Goal: Transaction & Acquisition: Purchase product/service

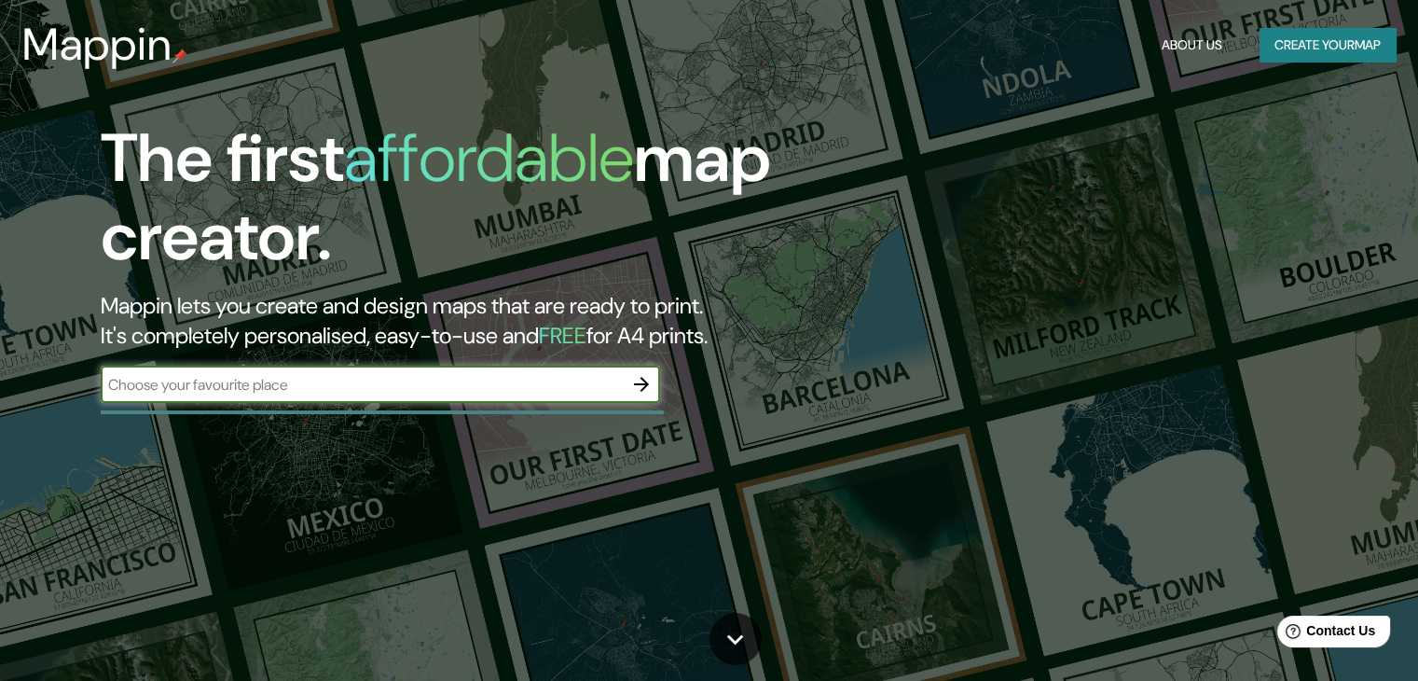
click at [630, 391] on icon "button" at bounding box center [641, 384] width 22 height 22
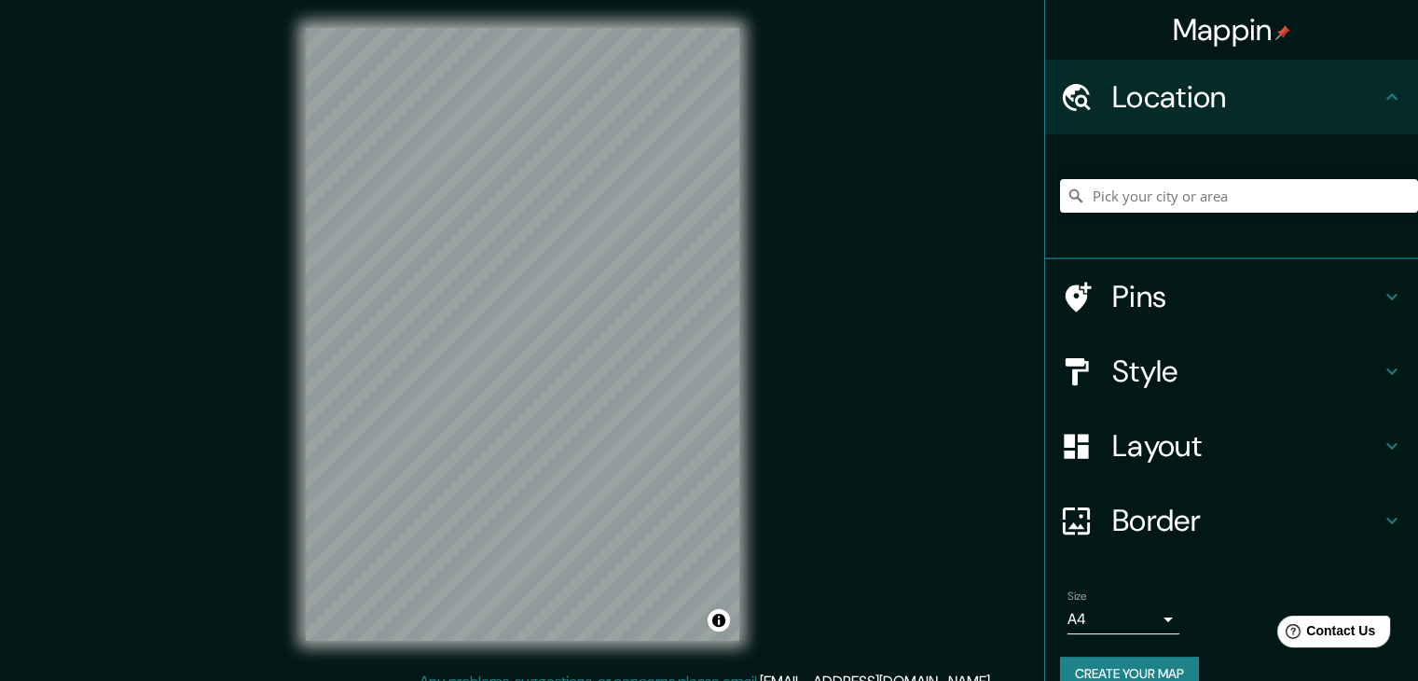
scroll to position [3, 0]
click at [950, 371] on div "Mappin Location Pins Style Layout Border Choose a border. Hint : you can make l…" at bounding box center [709, 348] width 1418 height 702
click at [1171, 299] on h4 "Pins" at bounding box center [1246, 296] width 269 height 37
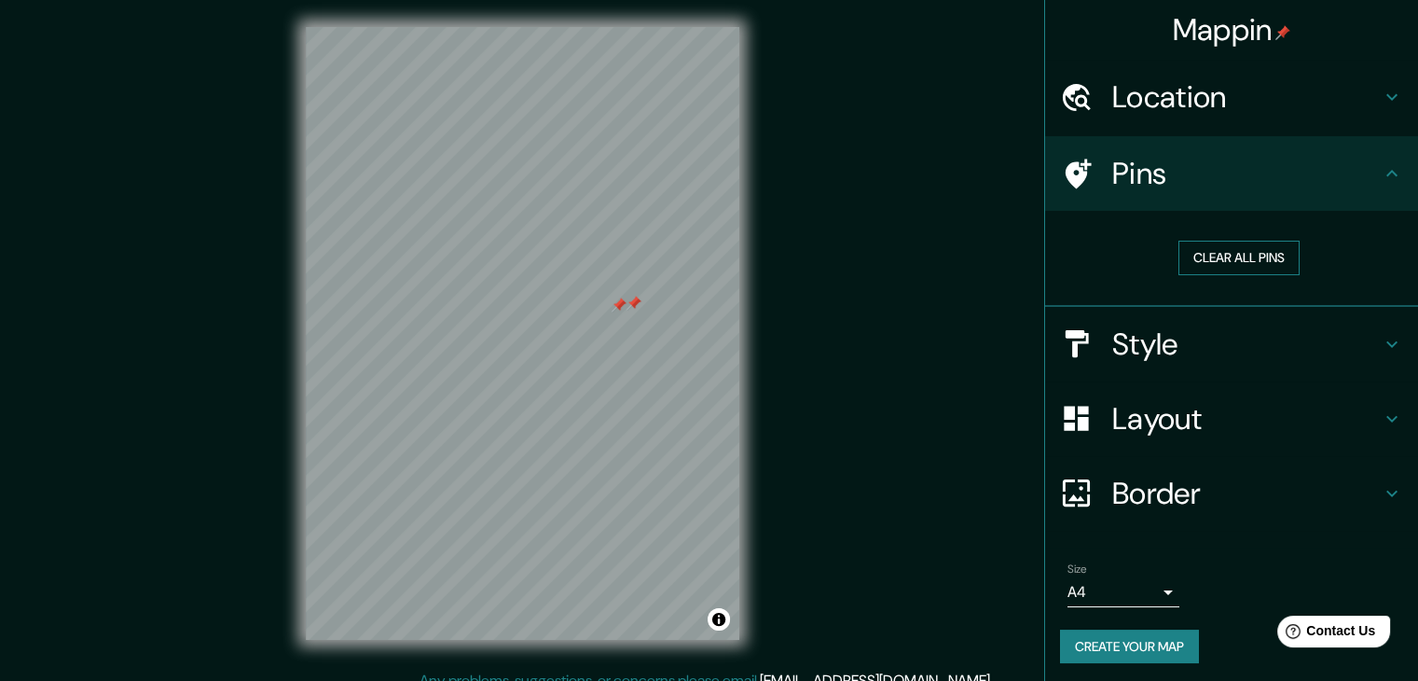
click at [1211, 266] on button "Clear all pins" at bounding box center [1238, 258] width 121 height 34
click at [1301, 191] on div "Pins" at bounding box center [1231, 173] width 373 height 75
click at [1287, 113] on h4 "Location" at bounding box center [1246, 96] width 269 height 37
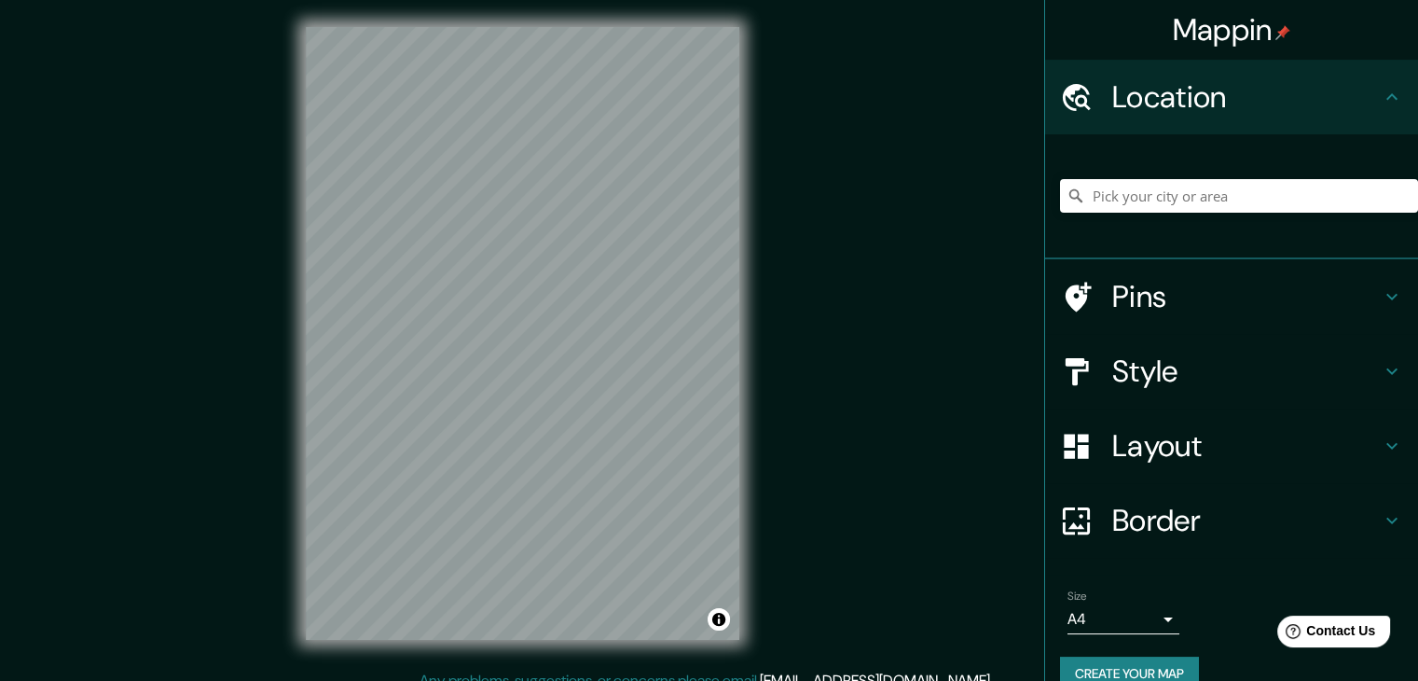
click at [1236, 393] on div "Style" at bounding box center [1231, 371] width 373 height 75
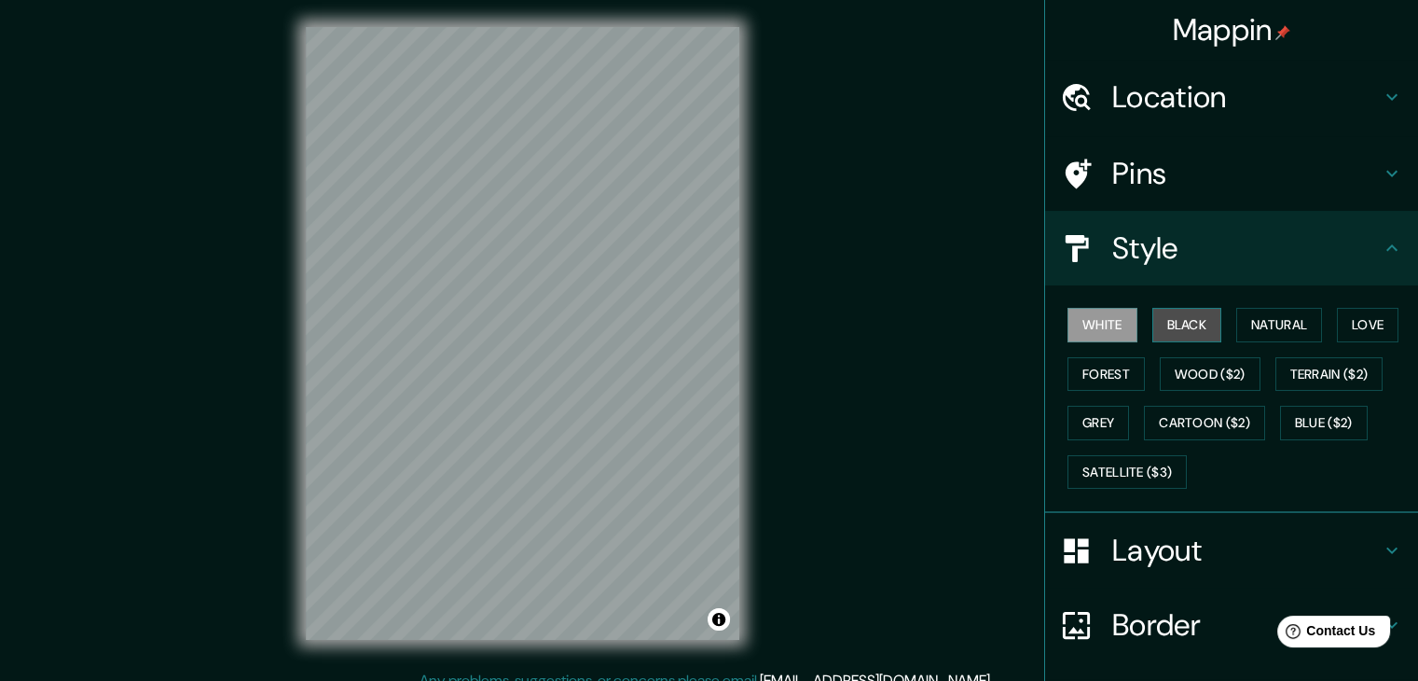
click at [1190, 322] on button "Black" at bounding box center [1187, 325] width 70 height 34
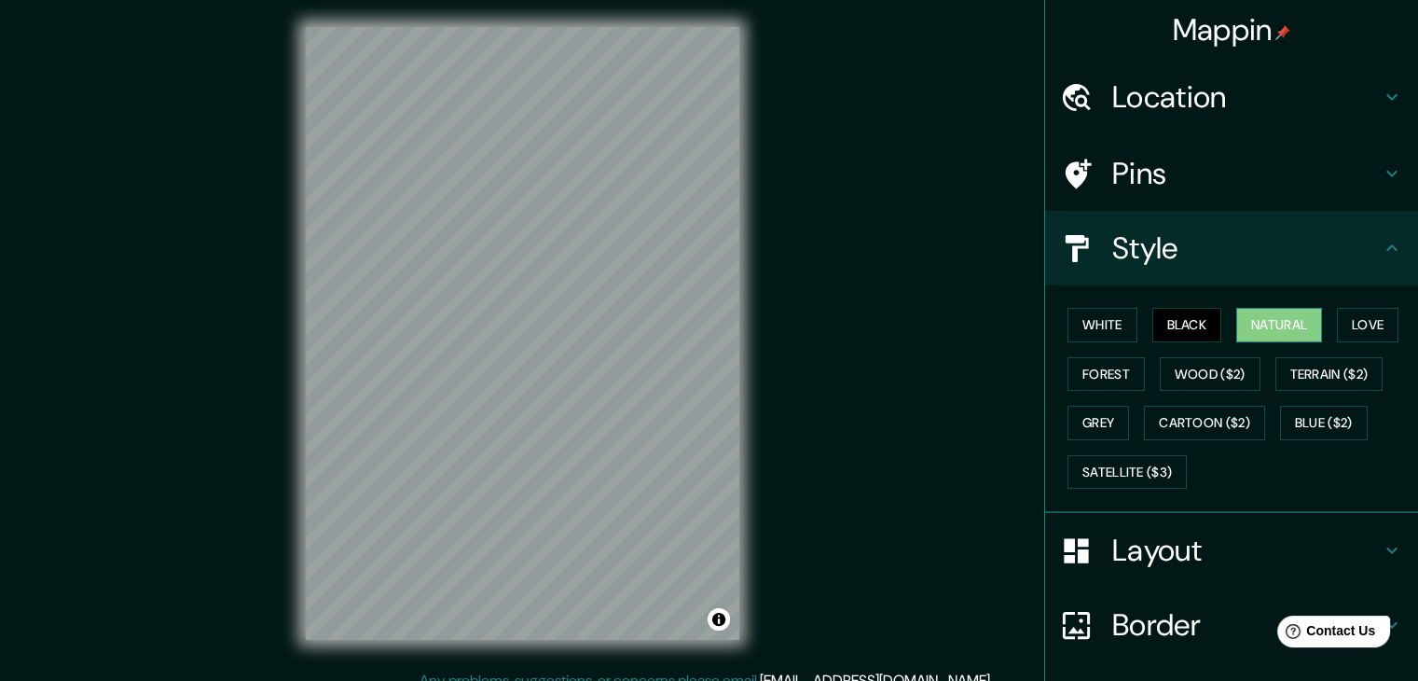
click at [1255, 318] on button "Natural" at bounding box center [1279, 325] width 86 height 34
click at [1344, 318] on button "Love" at bounding box center [1368, 325] width 62 height 34
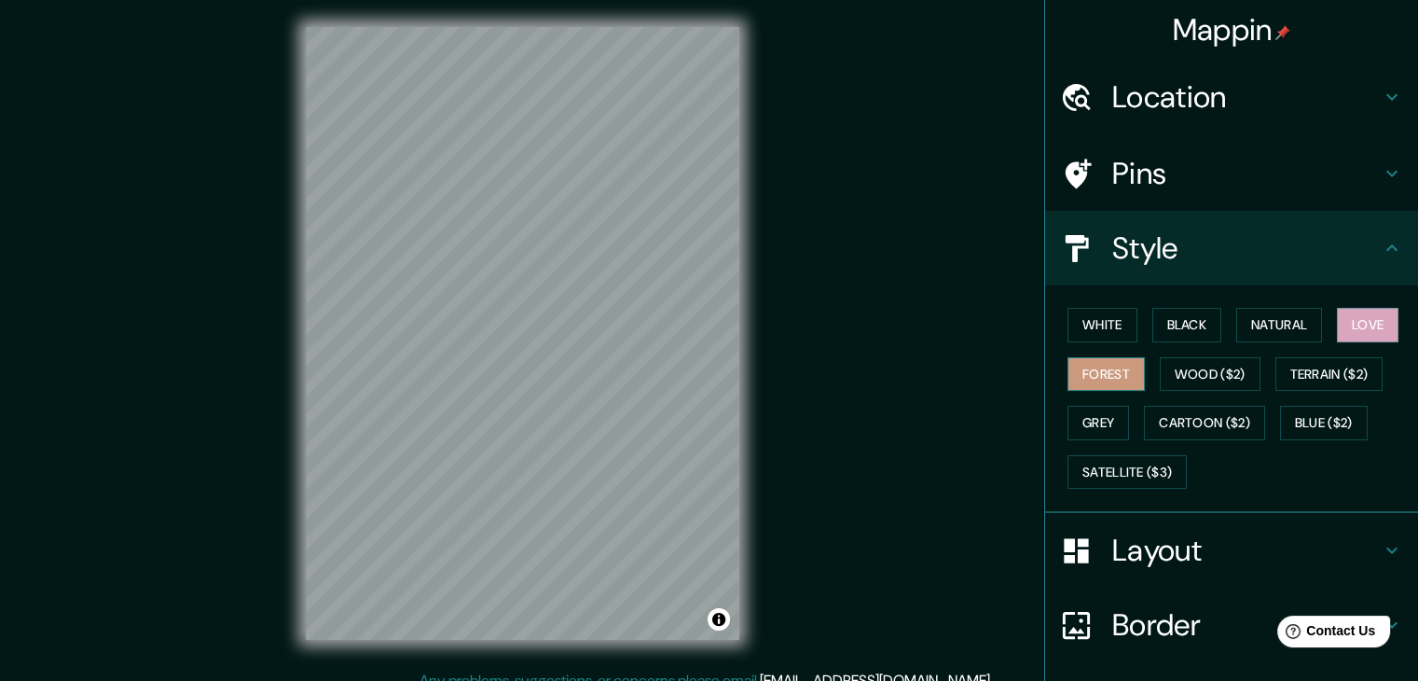
click at [1097, 374] on button "Forest" at bounding box center [1106, 374] width 77 height 34
click at [1284, 316] on button "Natural" at bounding box center [1279, 325] width 86 height 34
click at [1178, 557] on h4 "Layout" at bounding box center [1246, 549] width 269 height 37
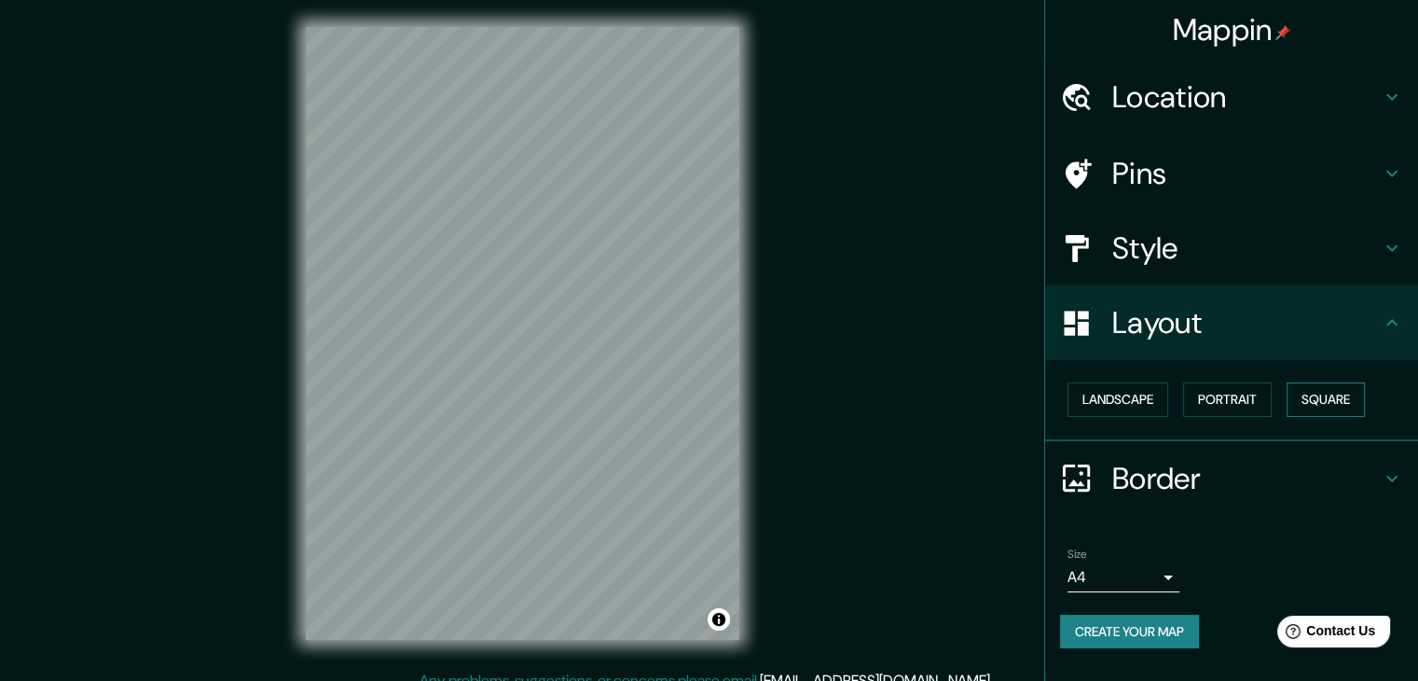
click at [1327, 392] on button "Square" at bounding box center [1326, 399] width 78 height 34
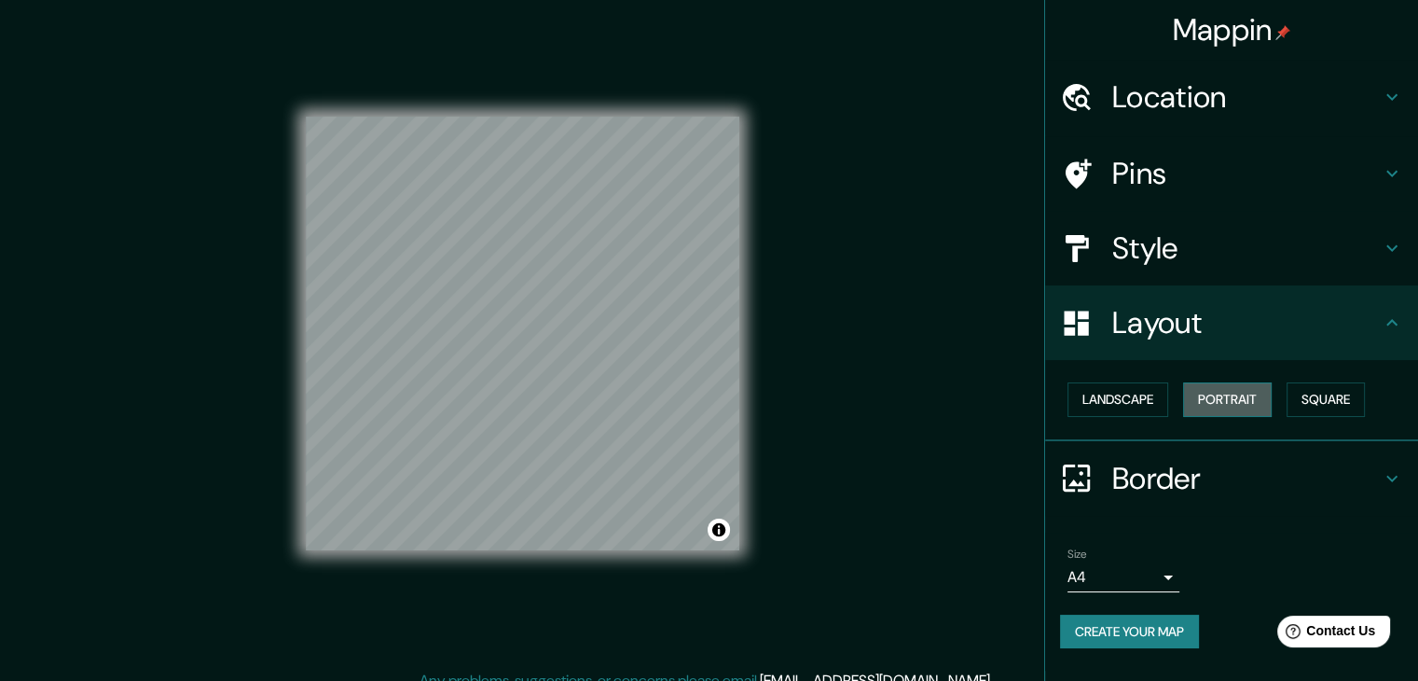
click at [1239, 395] on button "Portrait" at bounding box center [1227, 399] width 89 height 34
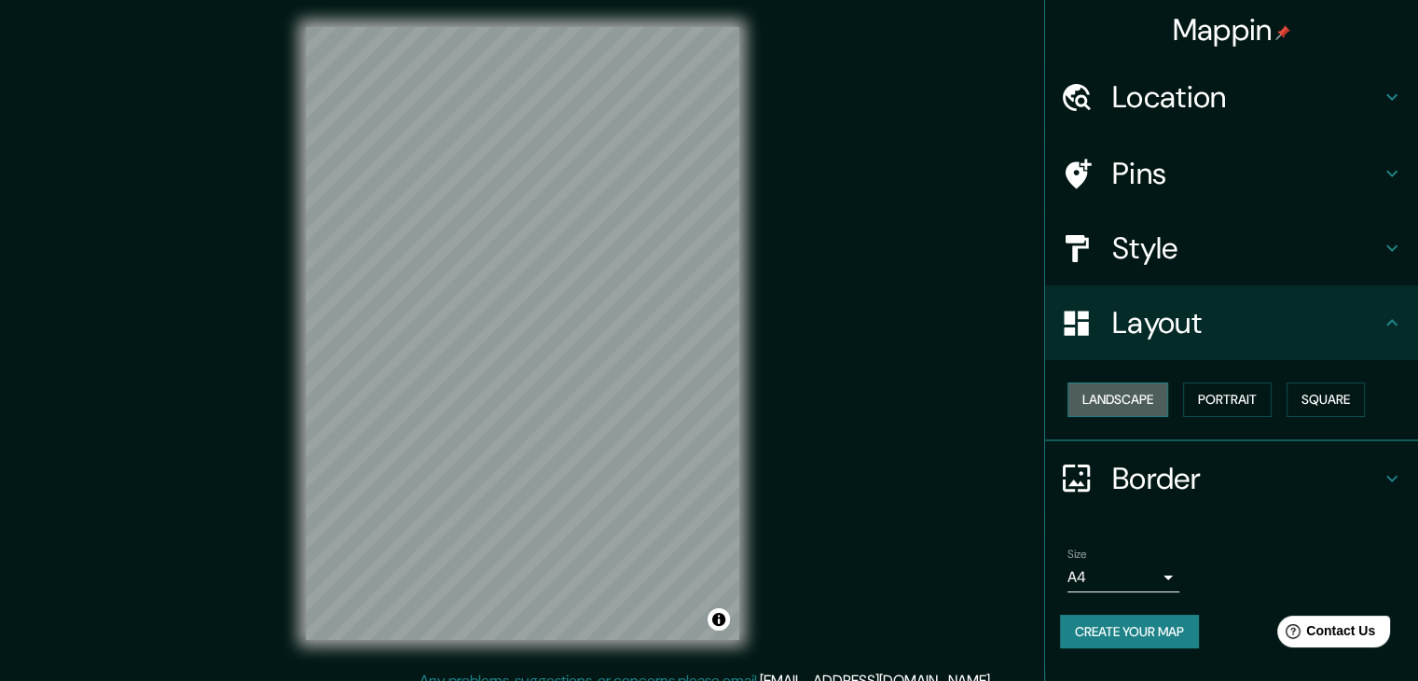
click at [1100, 400] on button "Landscape" at bounding box center [1118, 399] width 101 height 34
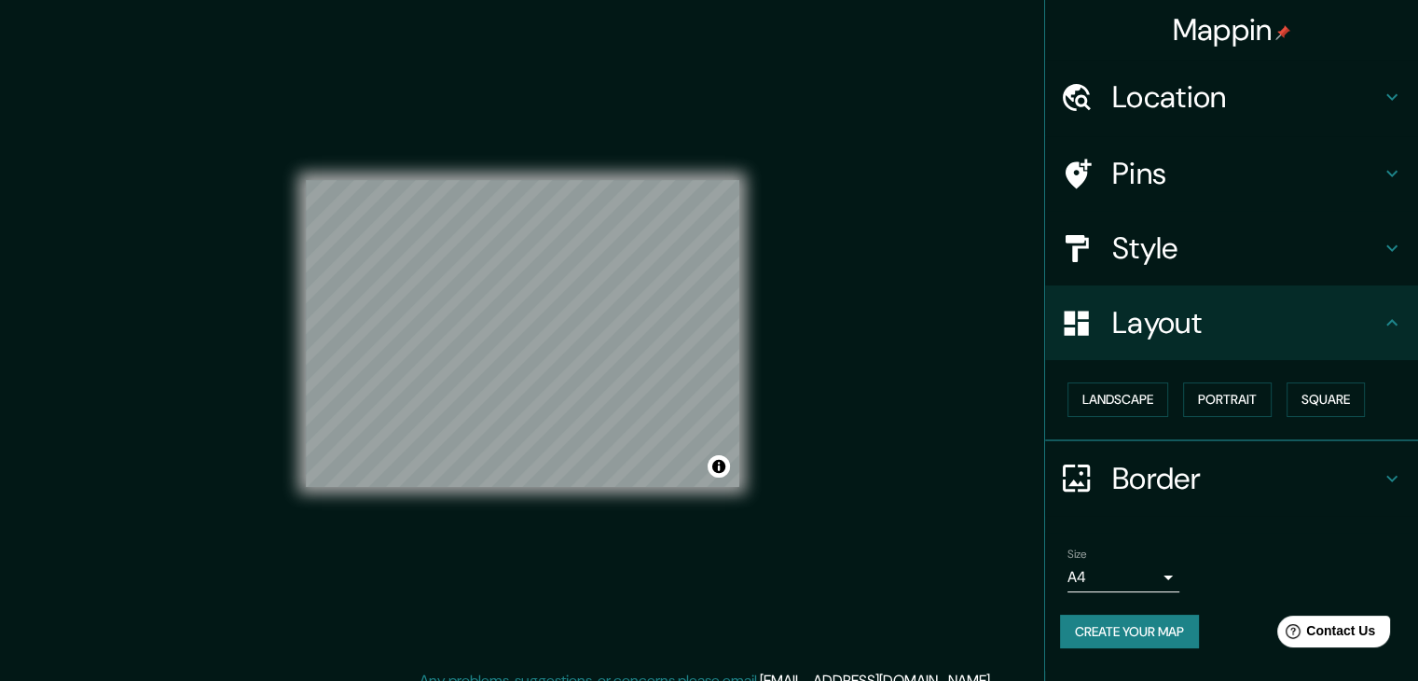
click at [861, 356] on div "Mappin Location Pins Style Layout Landscape Portrait Square Border Choose a bor…" at bounding box center [709, 348] width 1418 height 702
click at [1309, 393] on button "Square" at bounding box center [1326, 399] width 78 height 34
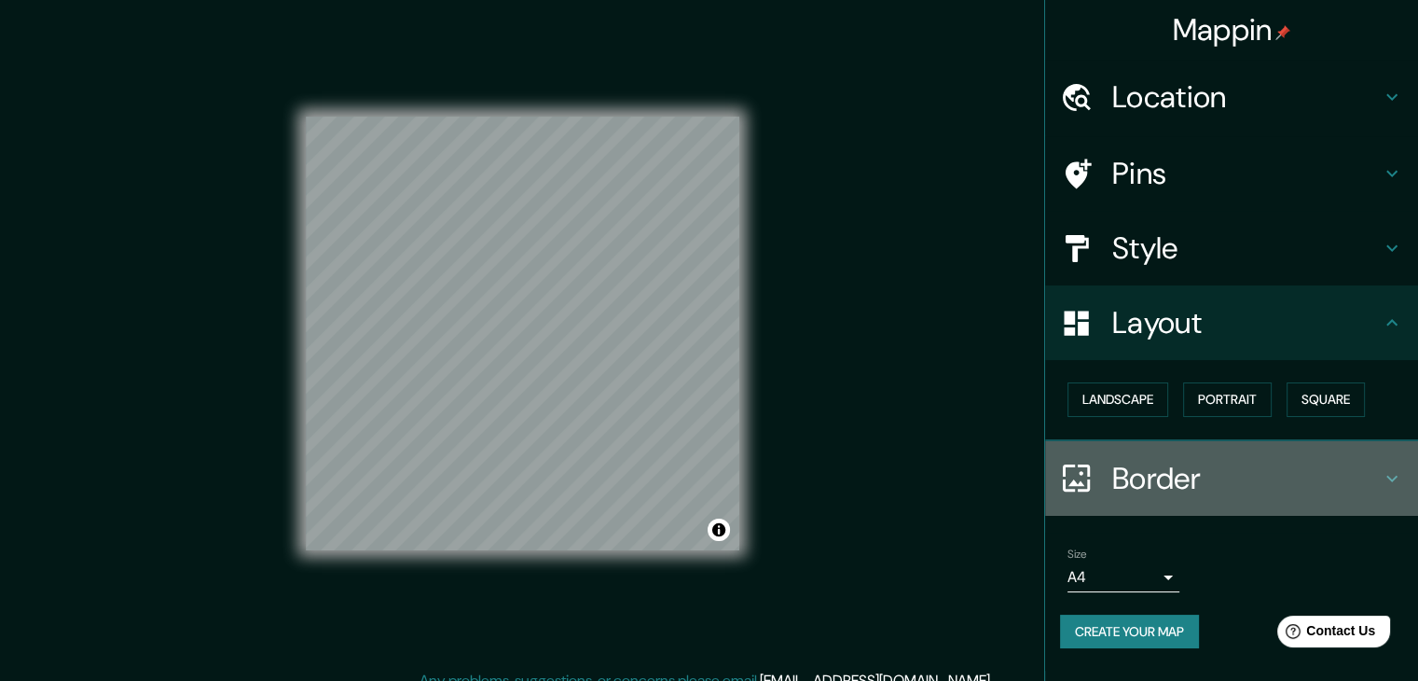
click at [1172, 473] on h4 "Border" at bounding box center [1246, 478] width 269 height 37
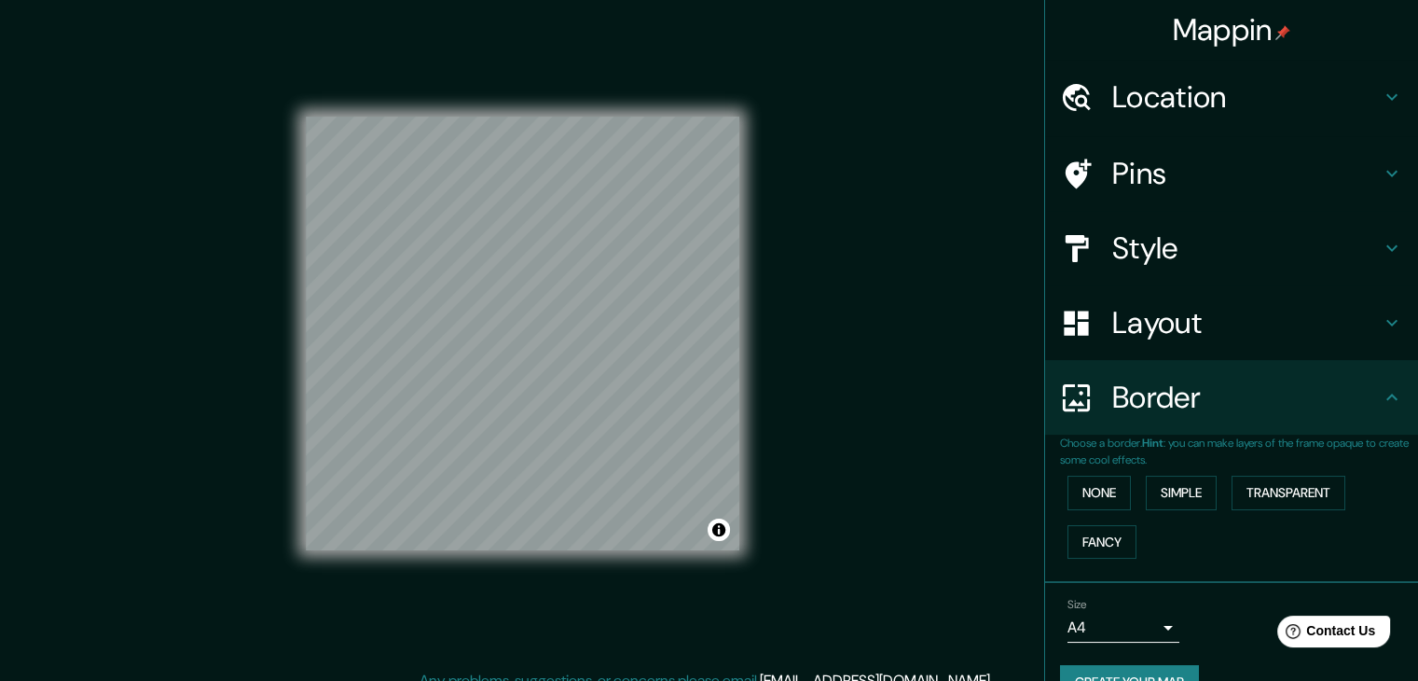
click at [1186, 431] on div "Border" at bounding box center [1231, 397] width 373 height 75
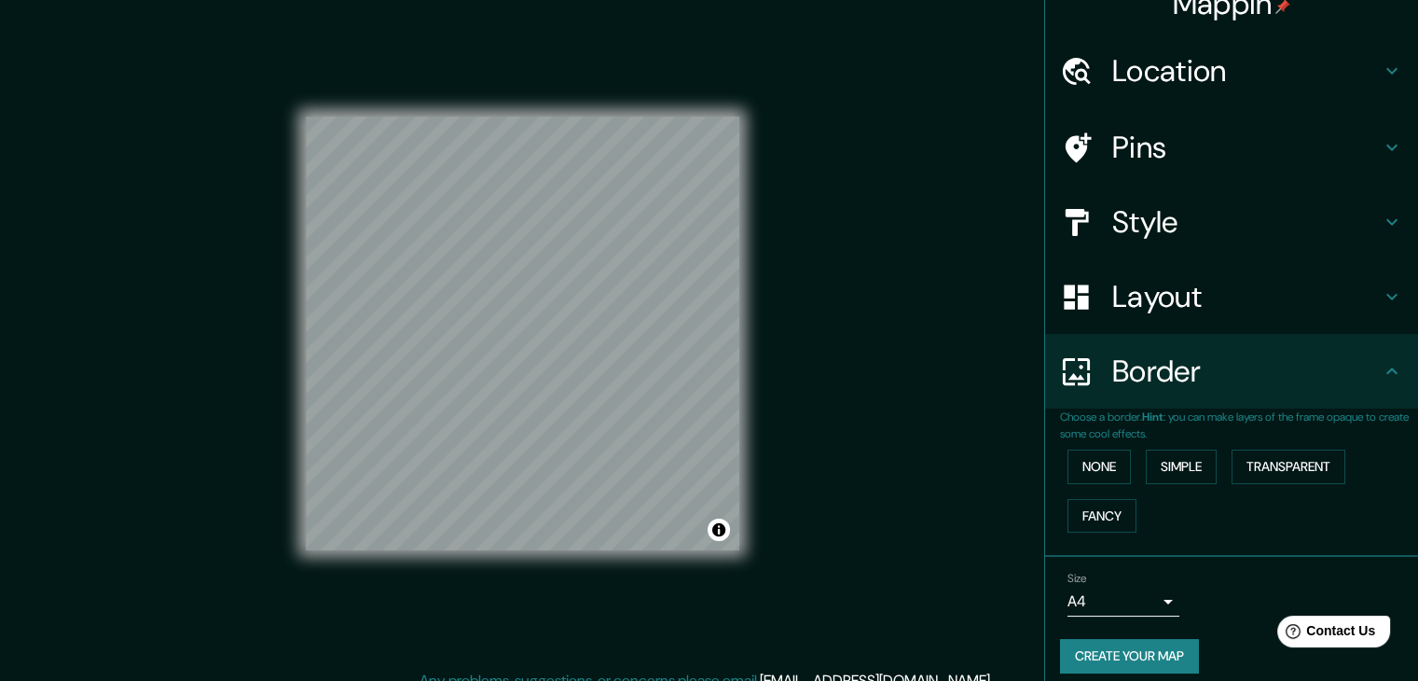
scroll to position [39, 0]
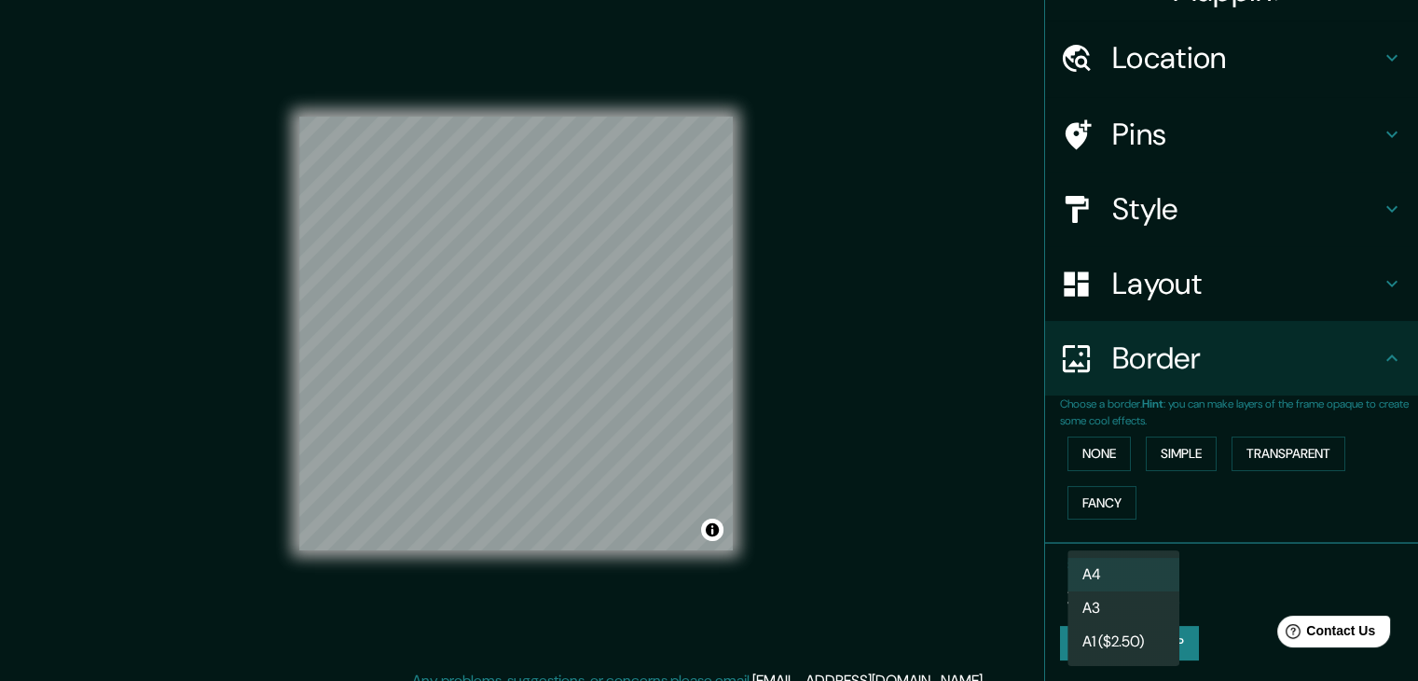
click at [1134, 578] on body "Mappin Location Pins Style Layout Border Choose a border. Hint : you can make l…" at bounding box center [709, 337] width 1418 height 681
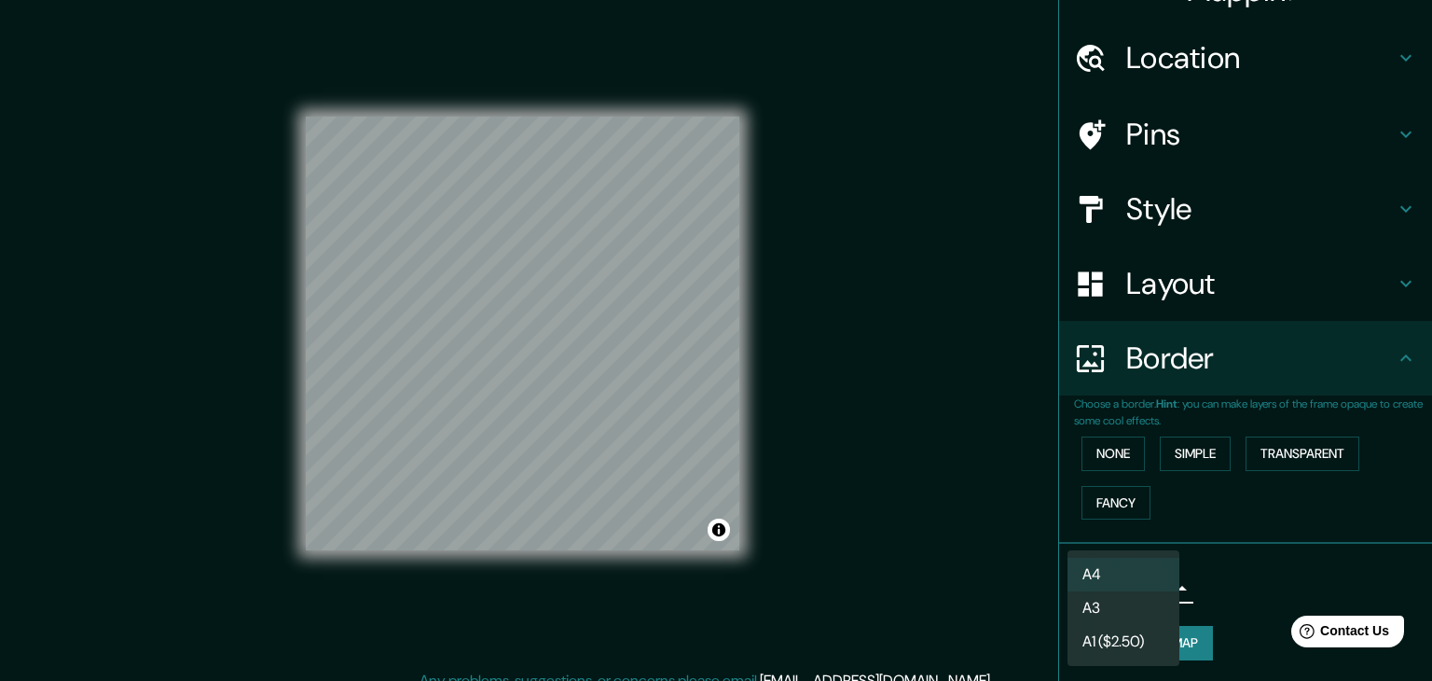
click at [1126, 605] on li "A3" at bounding box center [1124, 608] width 112 height 34
type input "a4"
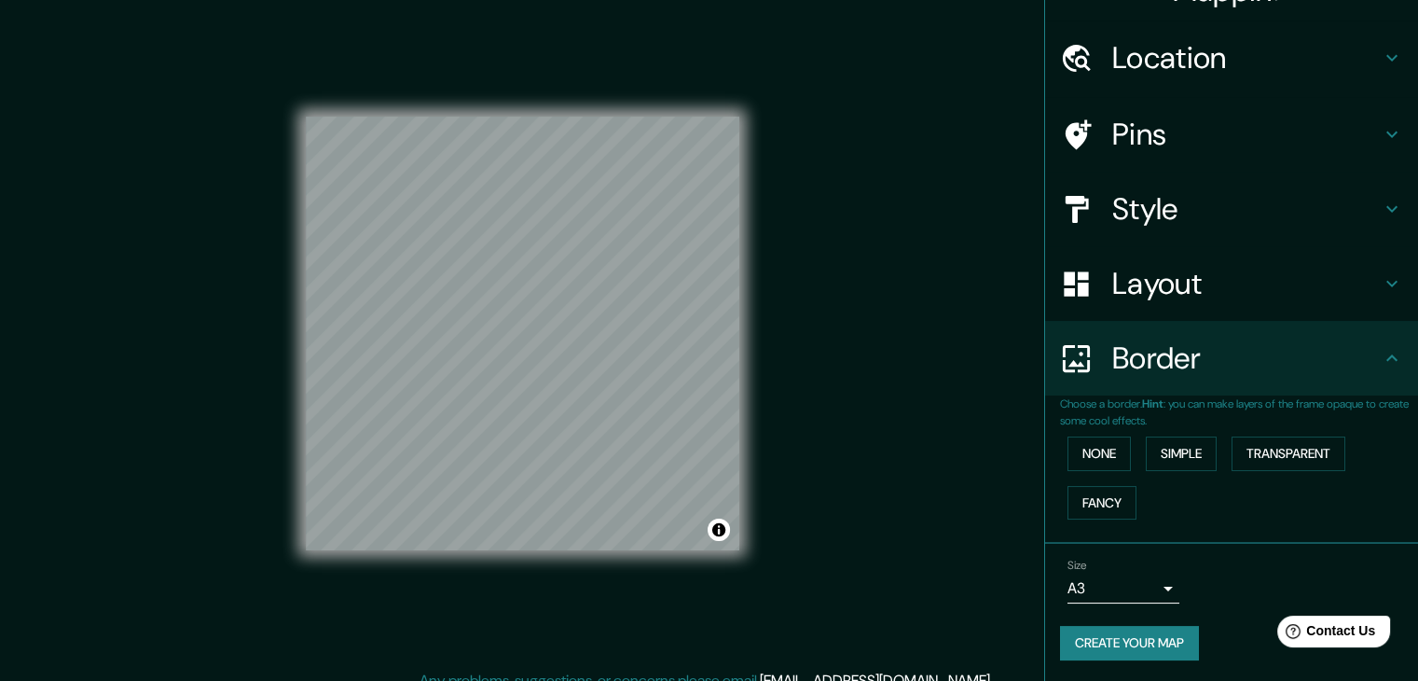
drag, startPoint x: 803, startPoint y: 419, endPoint x: 876, endPoint y: 372, distance: 87.2
click at [804, 419] on div "Mappin Location Pins Style Layout Border Choose a border. Hint : you can make l…" at bounding box center [709, 348] width 1418 height 702
click at [1231, 52] on h4 "Location" at bounding box center [1246, 57] width 269 height 37
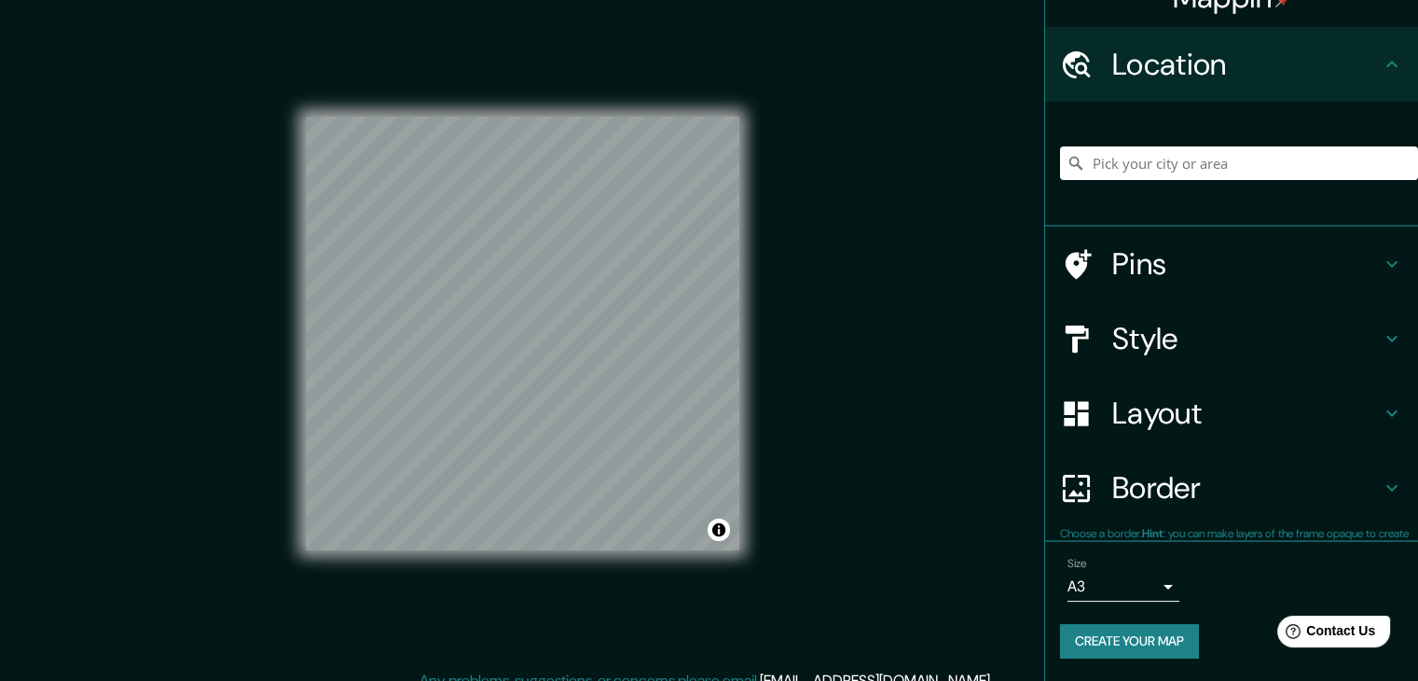
scroll to position [32, 0]
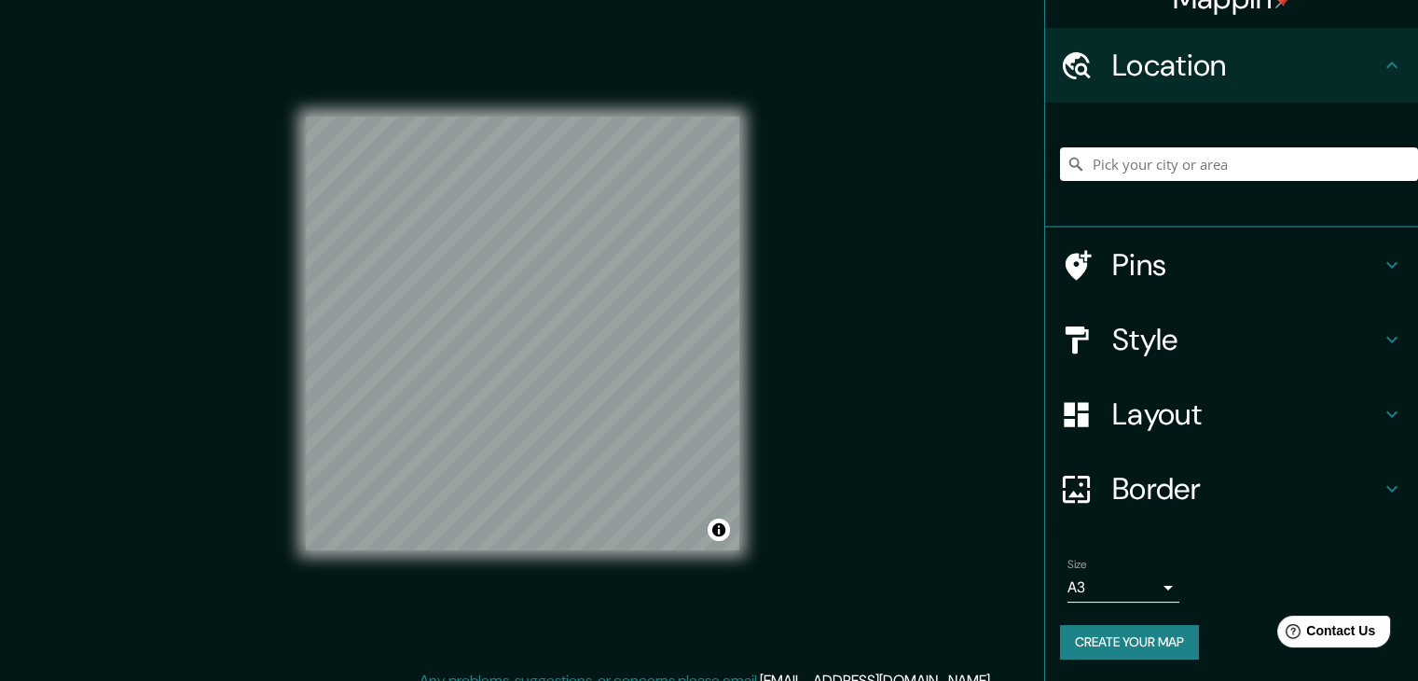
click at [1230, 54] on h4 "Location" at bounding box center [1246, 65] width 269 height 37
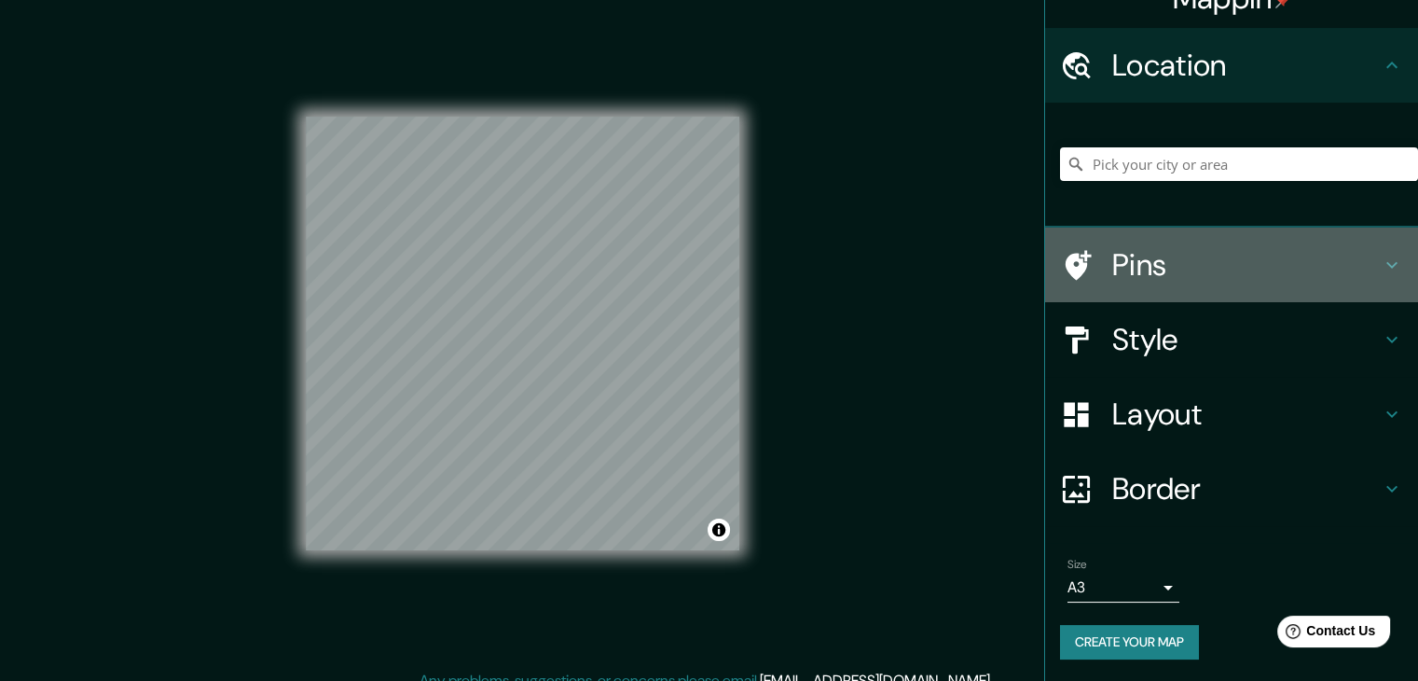
click at [1161, 287] on div "Pins" at bounding box center [1231, 264] width 373 height 75
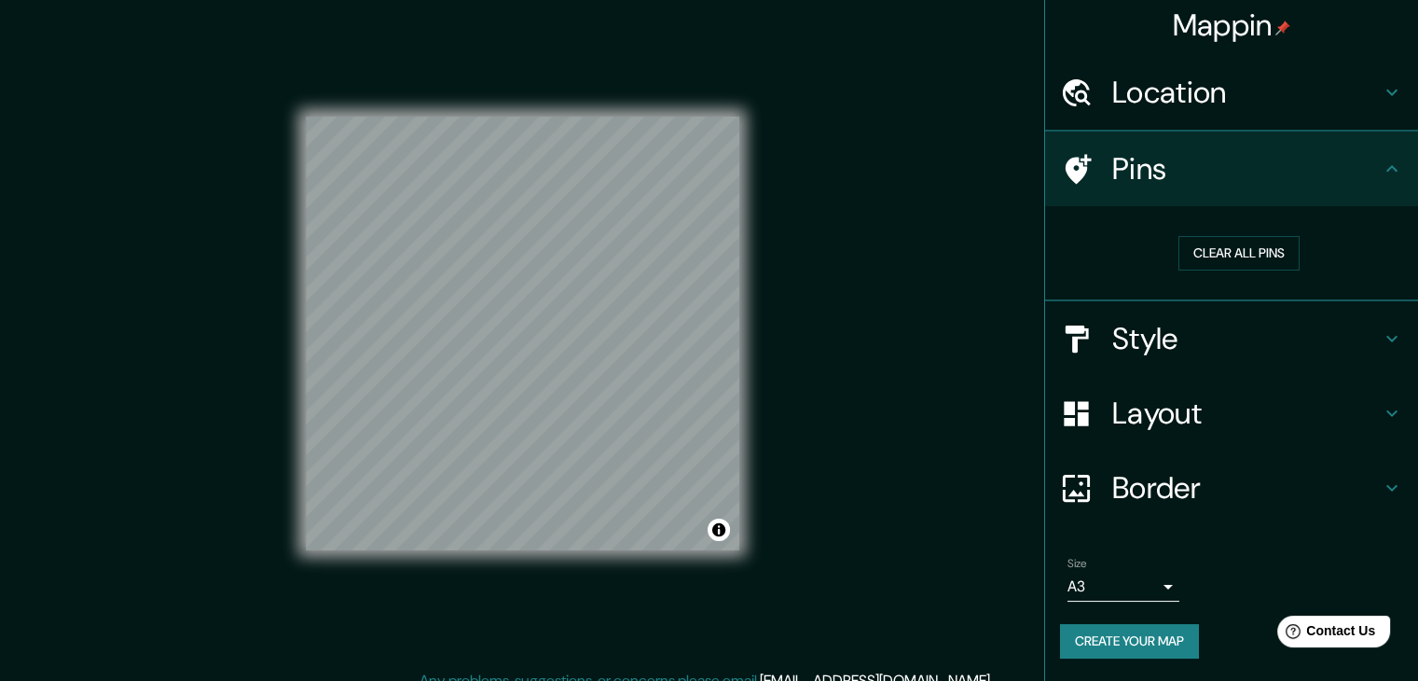
scroll to position [4, 0]
click at [1162, 325] on h4 "Style" at bounding box center [1246, 340] width 269 height 37
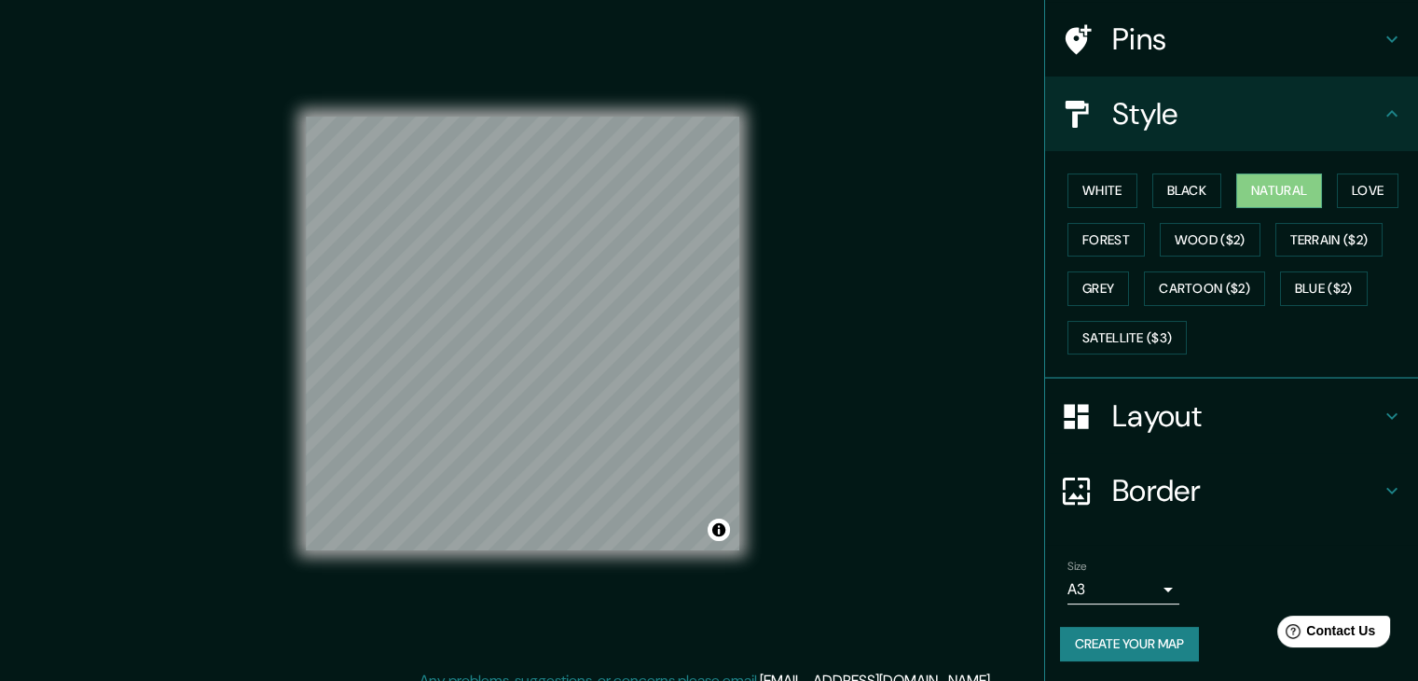
scroll to position [21, 0]
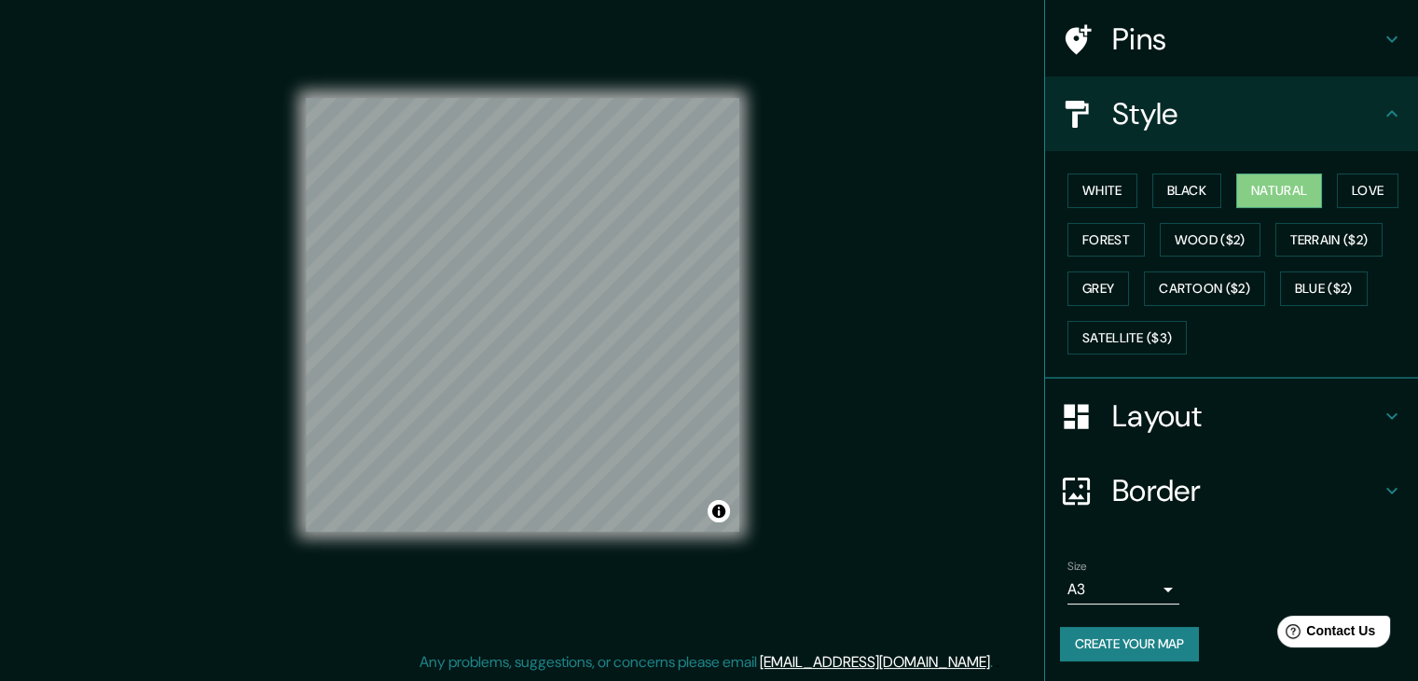
click at [1160, 640] on button "Create your map" at bounding box center [1129, 644] width 139 height 34
click at [1164, 632] on button "Create your map" at bounding box center [1129, 644] width 139 height 34
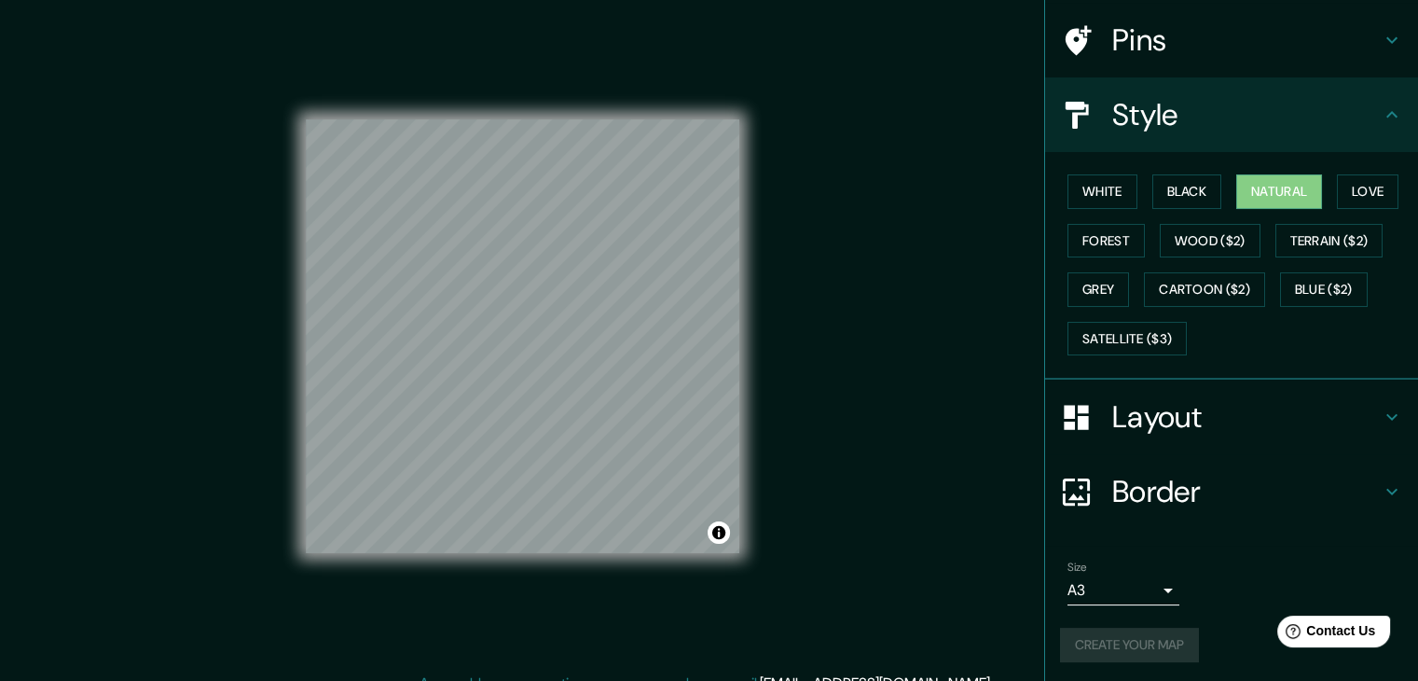
scroll to position [134, 0]
click at [1161, 641] on div "Create your map" at bounding box center [1231, 644] width 343 height 34
